Goal: Transaction & Acquisition: Obtain resource

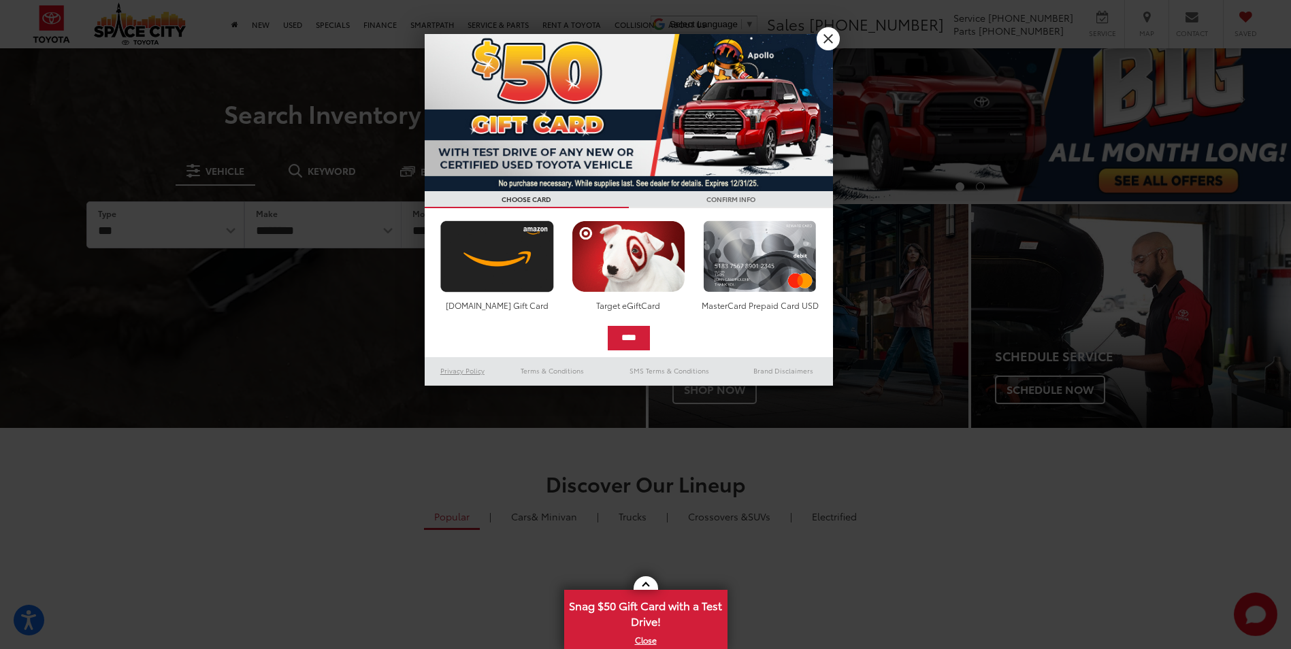
scroll to position [68, 0]
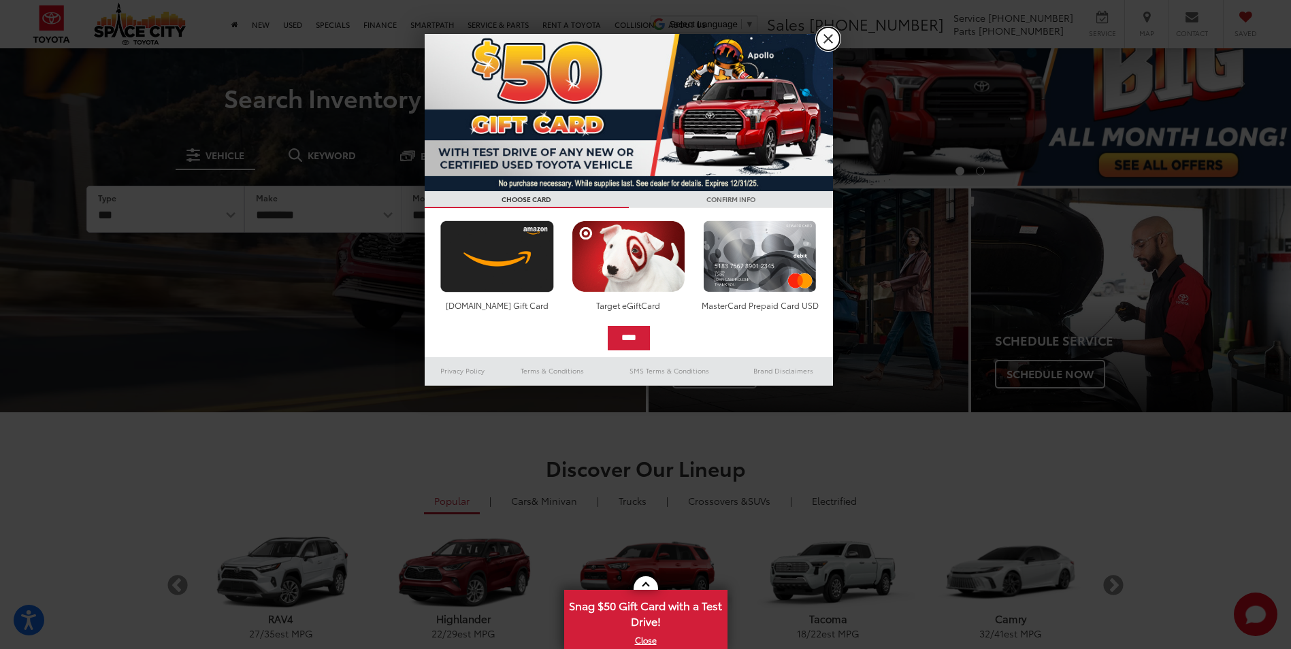
click at [826, 37] on link "X" at bounding box center [828, 38] width 23 height 23
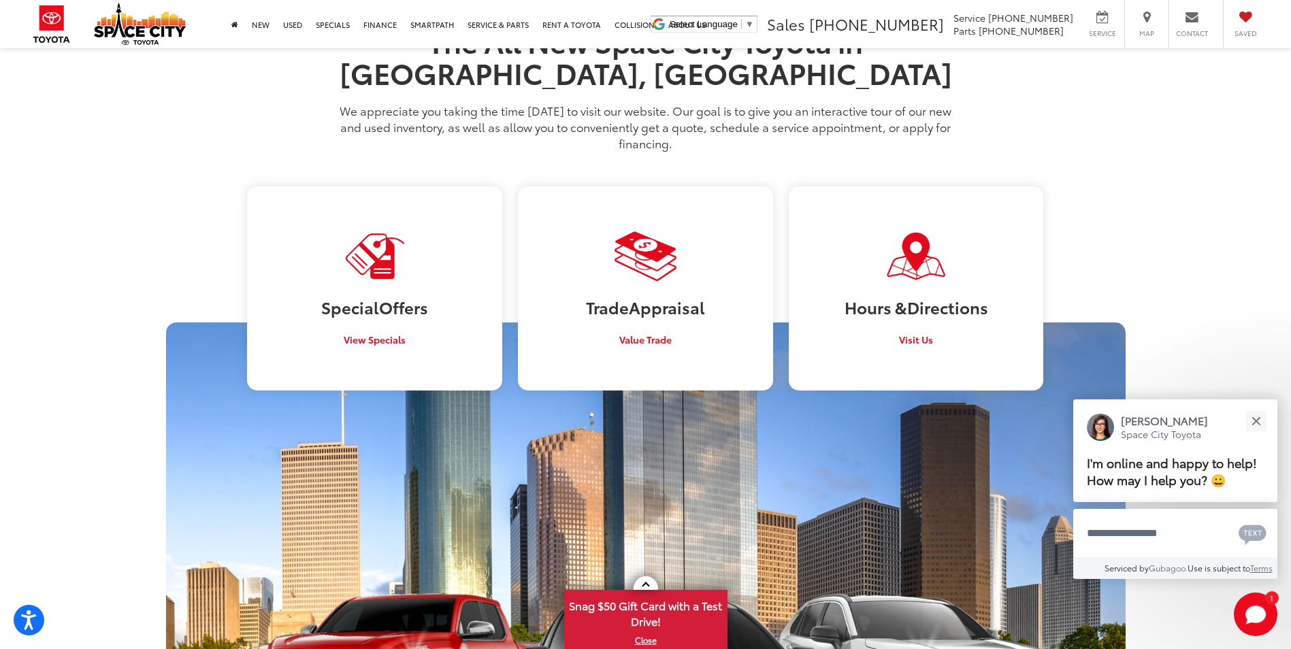
scroll to position [1161, 0]
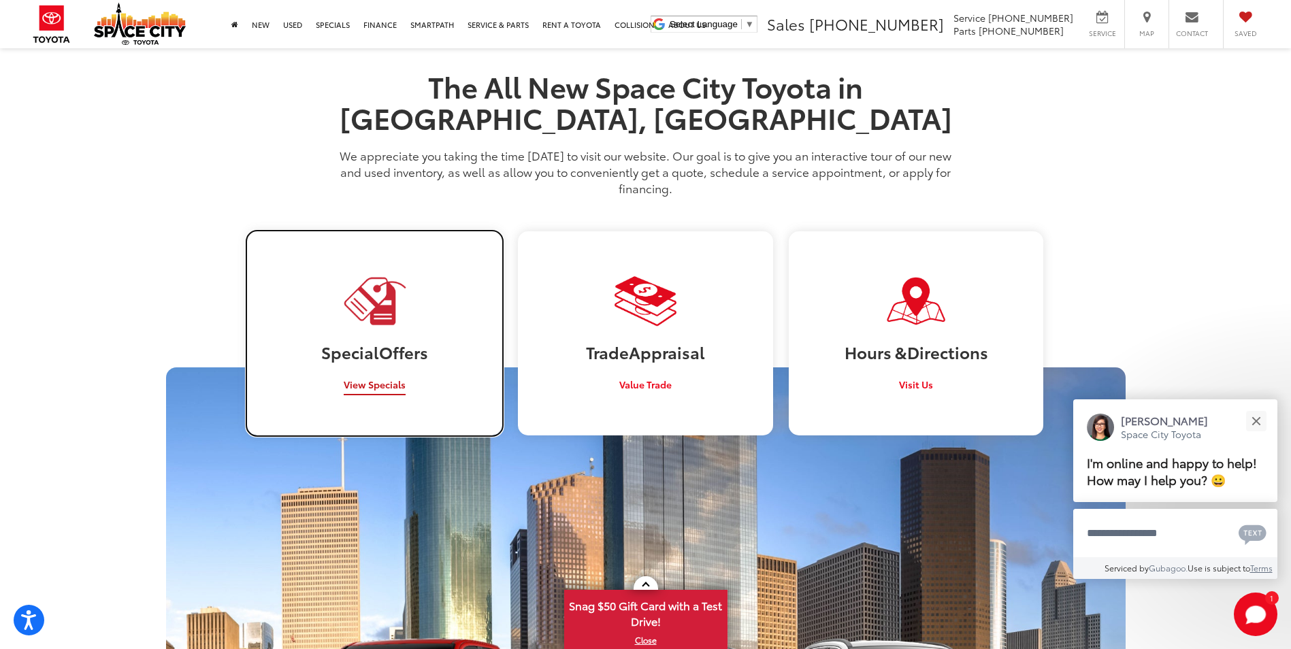
click at [385, 378] on span "View Specials" at bounding box center [375, 385] width 62 height 14
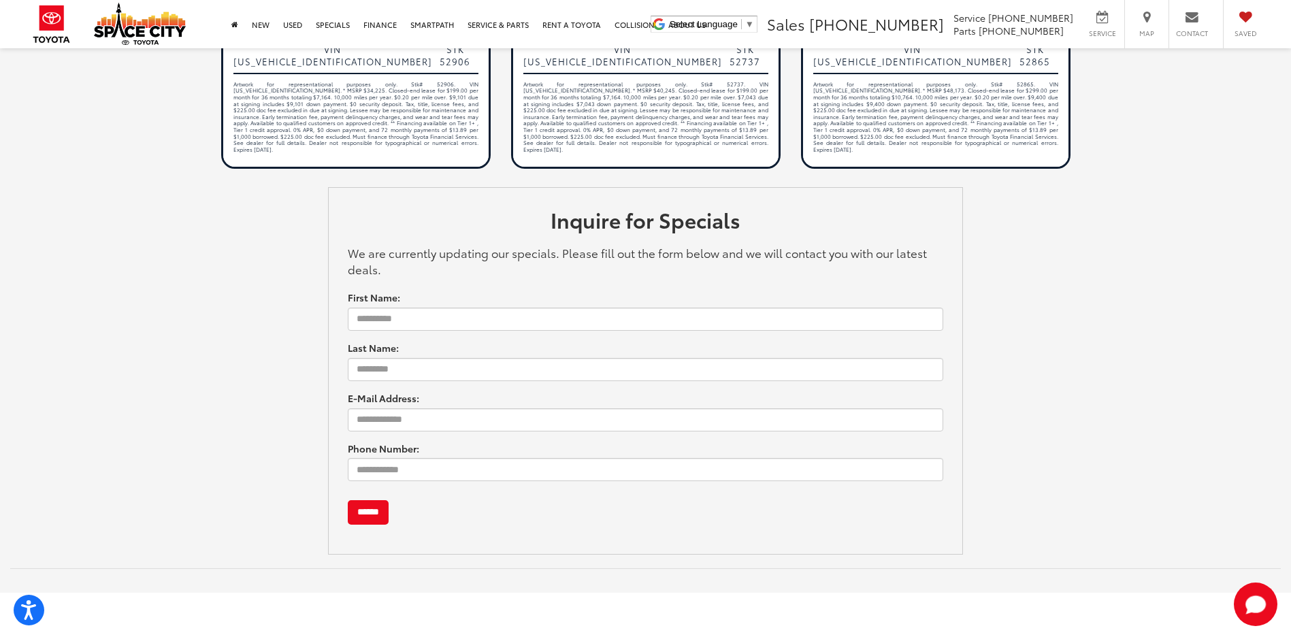
scroll to position [1225, 0]
